Goal: Information Seeking & Learning: Learn about a topic

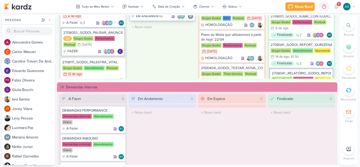
scroll to position [316, 0]
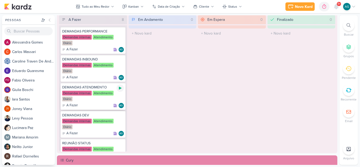
click at [119, 89] on icon at bounding box center [120, 88] width 3 height 3
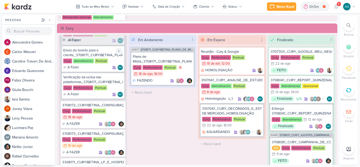
scroll to position [158, 0]
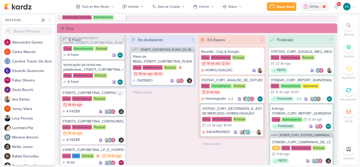
click at [104, 93] on div "3708172_CURY|BETINA_CONFIGURAÇÃO_GOOGLE" at bounding box center [93, 92] width 62 height 5
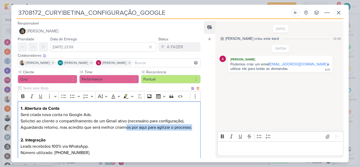
drag, startPoint x: 128, startPoint y: 126, endPoint x: 198, endPoint y: 128, distance: 69.6
click at [198, 128] on div "1. Abertura da Conta Será criada nova conta no Google Ads. Solicitei ao cliente…" at bounding box center [109, 159] width 183 height 116
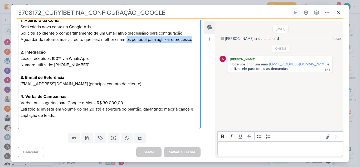
scroll to position [88, 0]
click at [338, 12] on icon at bounding box center [338, 12] width 3 height 3
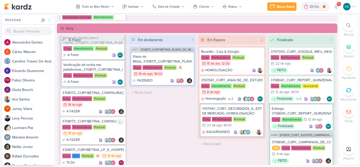
click at [103, 125] on div "Pontual" at bounding box center [99, 127] width 13 height 5
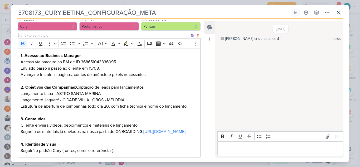
scroll to position [79, 0]
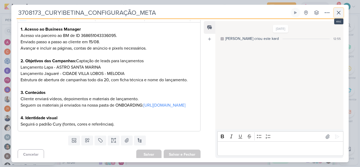
click at [338, 14] on icon at bounding box center [338, 12] width 3 height 3
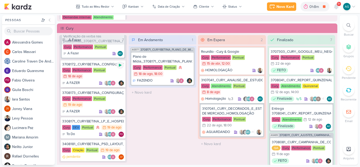
scroll to position [187, 0]
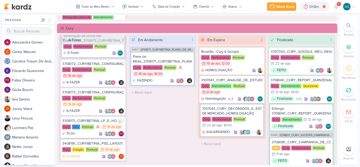
click at [105, 122] on div "3308171_CURY|BETINA_LP_E_HOSPEDAGEM" at bounding box center [93, 120] width 62 height 5
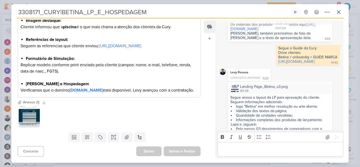
scroll to position [60, 0]
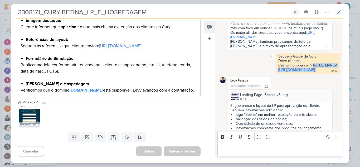
drag, startPoint x: 272, startPoint y: 69, endPoint x: 281, endPoint y: 79, distance: 13.0
click at [281, 72] on div "Segue o Guide da Cury: Drive clientes Betina > onboardig > GUIDE MARCA [URL][DO…" at bounding box center [308, 63] width 62 height 18
copy div "GUIDE MARCA [URL][DOMAIN_NAME]"
click at [340, 11] on icon at bounding box center [338, 12] width 6 height 6
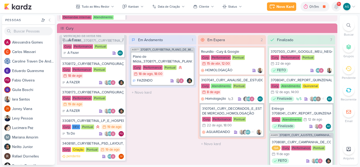
click at [338, 7] on icon at bounding box center [336, 6] width 6 height 6
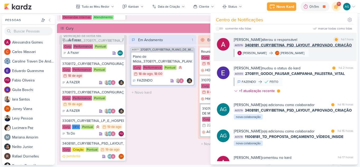
click at [319, 53] on div "[PERSON_NAME] alterou o responsável marcar como lida há 1 hora AG579 3408181_CU…" at bounding box center [294, 47] width 120 height 20
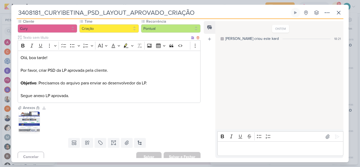
scroll to position [53, 0]
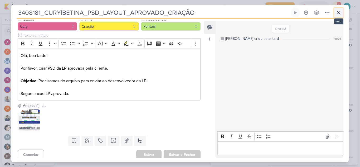
click at [338, 13] on icon at bounding box center [338, 12] width 3 height 3
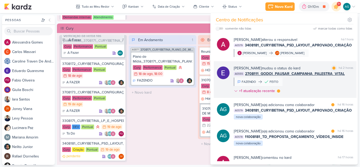
click at [309, 84] on div "[PERSON_NAME] mudou o status do kard marcar como lida há 2 horas AG555 2708111_…" at bounding box center [294, 80] width 120 height 30
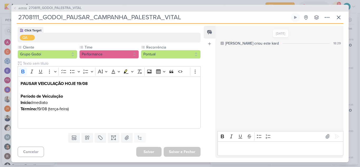
scroll to position [0, 0]
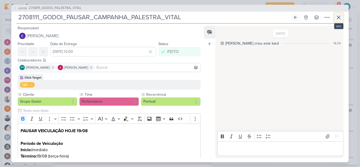
click at [337, 16] on icon at bounding box center [338, 17] width 3 height 3
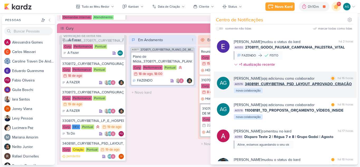
scroll to position [105, 0]
